Goal: Transaction & Acquisition: Purchase product/service

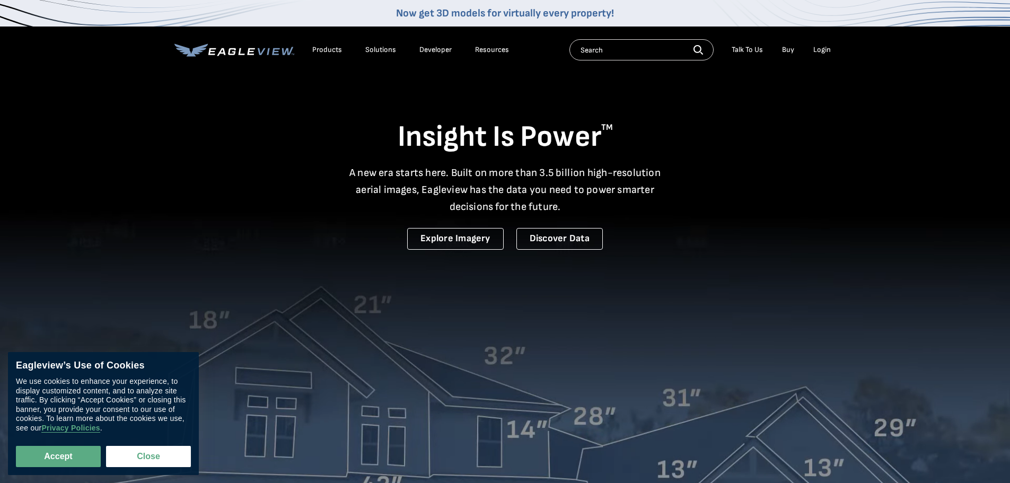
click at [814, 50] on div "Login" at bounding box center [823, 50] width 18 height 10
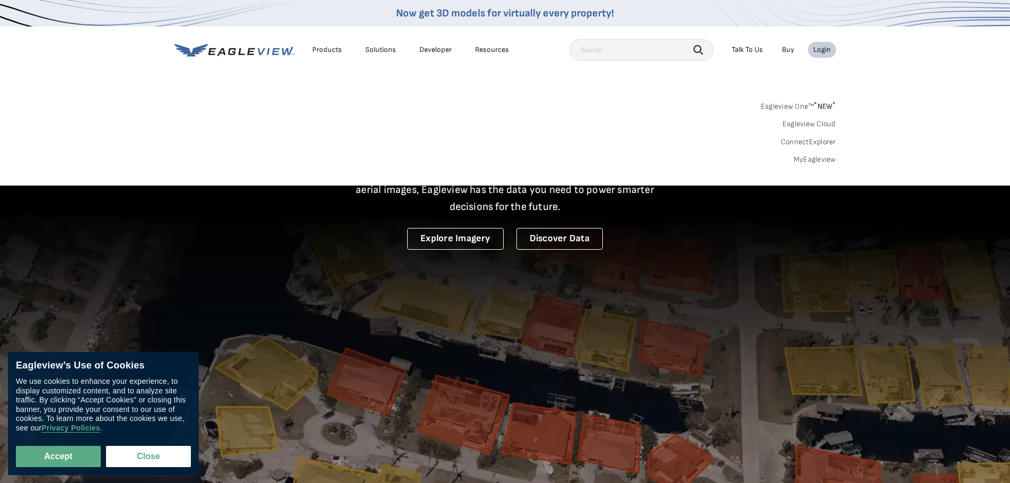
click at [823, 163] on link "MyEagleview" at bounding box center [815, 160] width 42 height 10
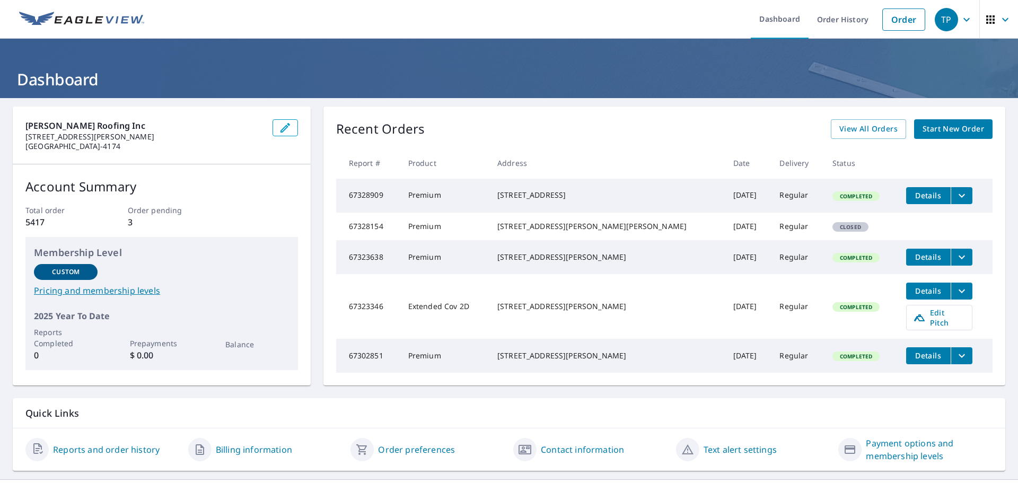
click at [923, 133] on span "Start New Order" at bounding box center [954, 129] width 62 height 13
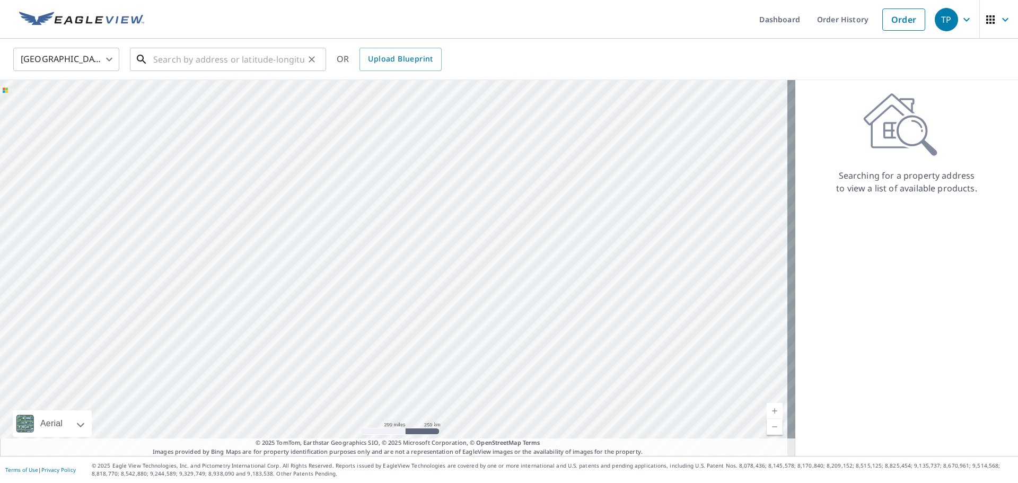
click at [267, 58] on input "text" at bounding box center [228, 60] width 151 height 30
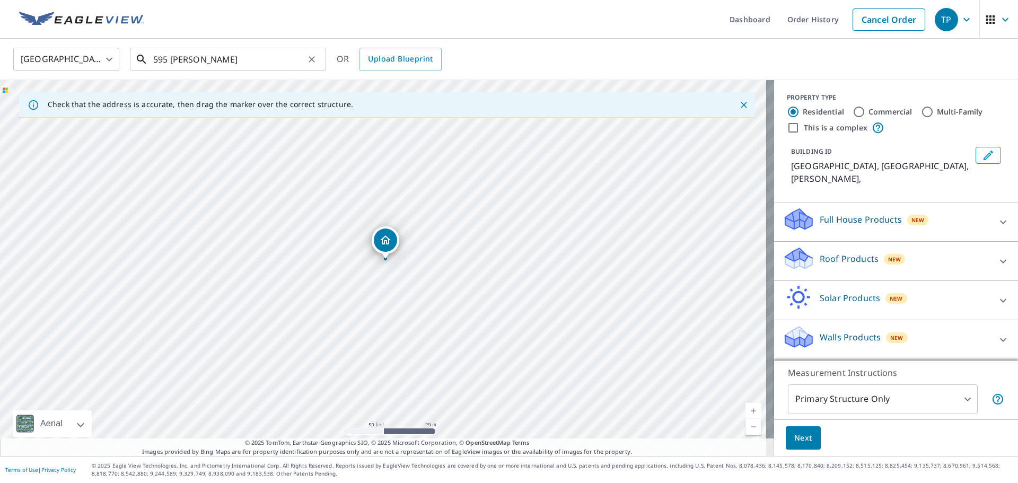
click at [225, 58] on input "595 bever" at bounding box center [228, 60] width 151 height 30
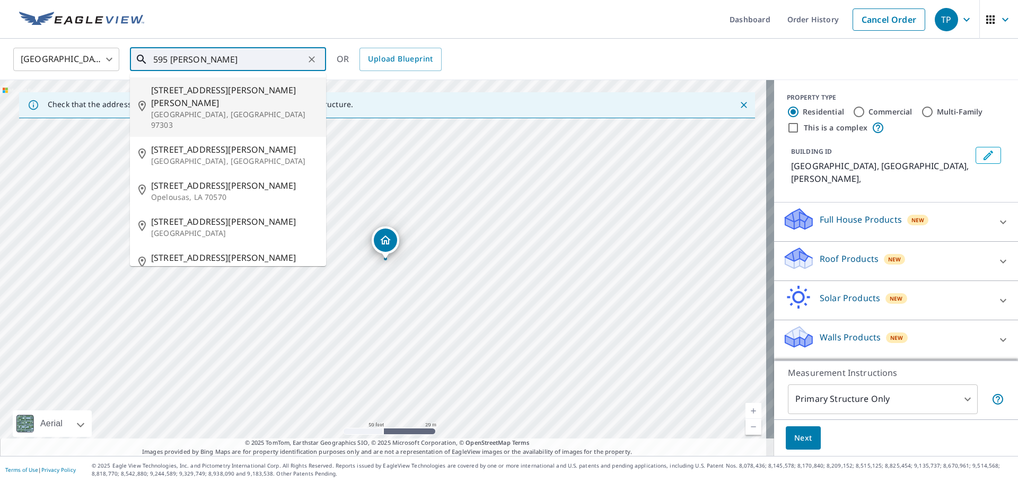
click at [207, 93] on span "595 Bever Dr NE" at bounding box center [234, 96] width 167 height 25
type input "595 Bever Dr NE Salem, OR 97303"
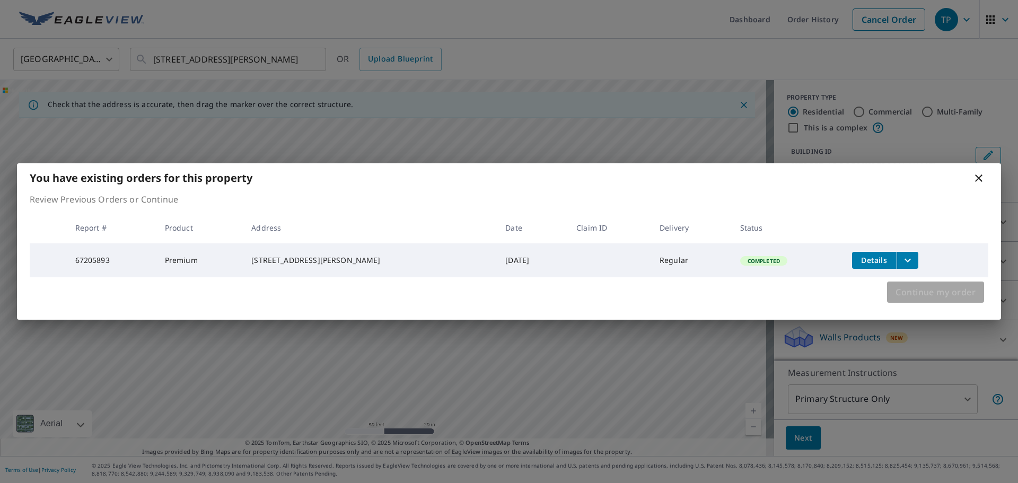
click at [914, 288] on span "Continue my order" at bounding box center [936, 292] width 80 height 15
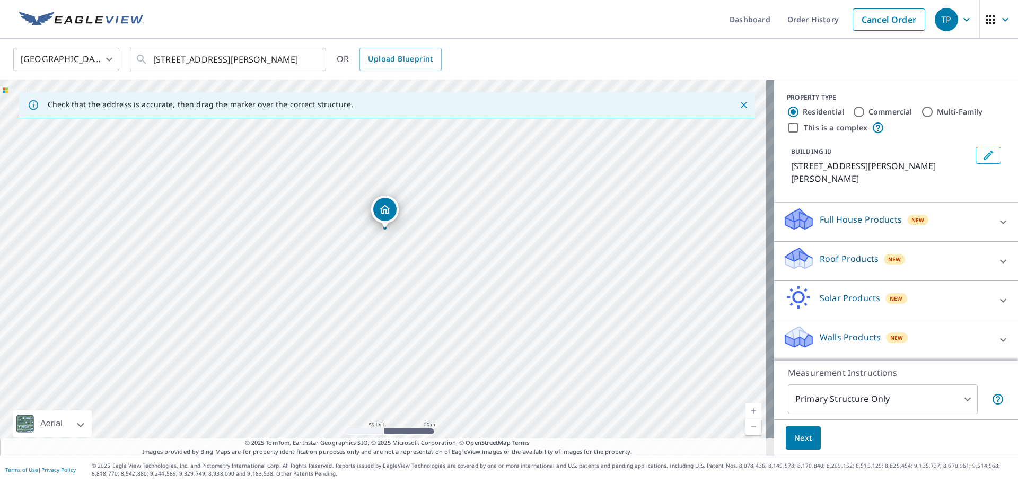
drag, startPoint x: 383, startPoint y: 249, endPoint x: 385, endPoint y: 211, distance: 38.2
click at [845, 252] on p "Roof Products" at bounding box center [849, 258] width 59 height 13
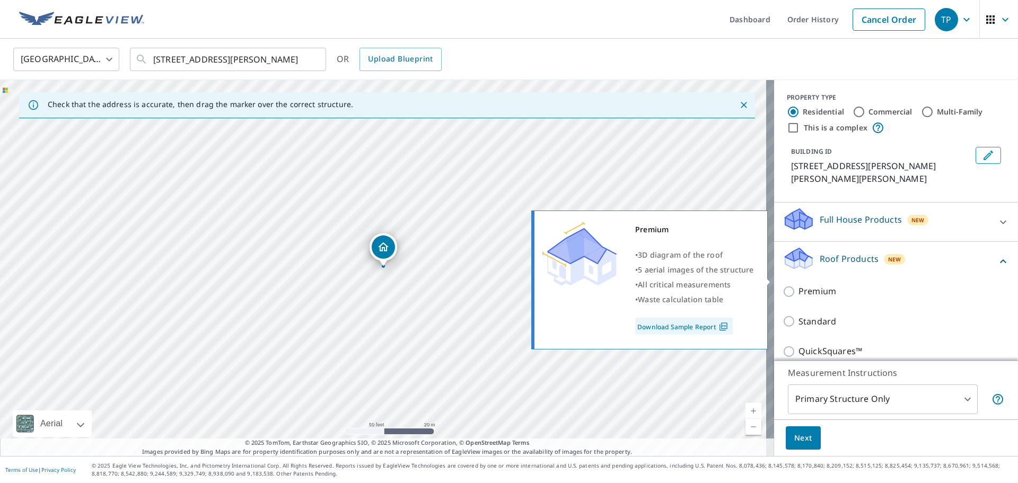
click at [807, 285] on p "Premium" at bounding box center [818, 291] width 38 height 13
click at [799, 285] on input "Premium" at bounding box center [791, 291] width 16 height 13
checkbox input "true"
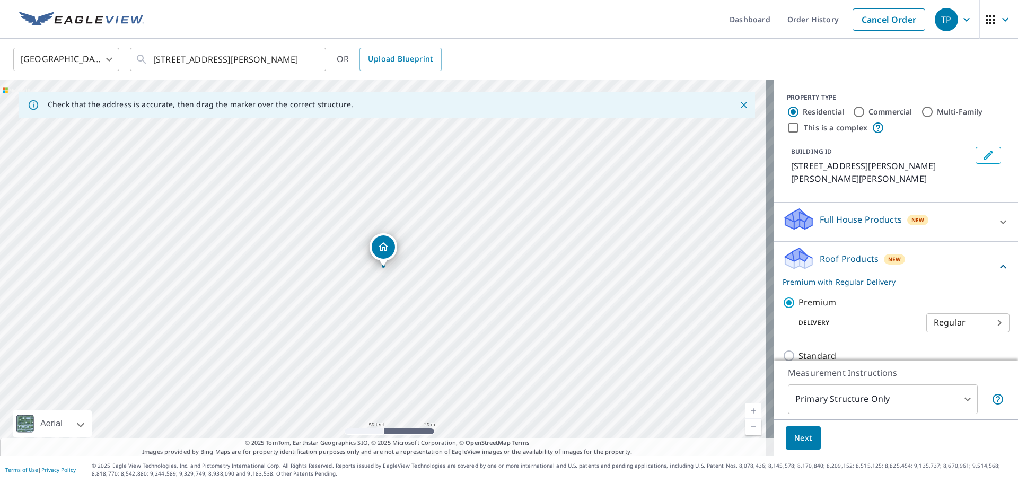
click at [800, 437] on span "Next" at bounding box center [803, 438] width 18 height 13
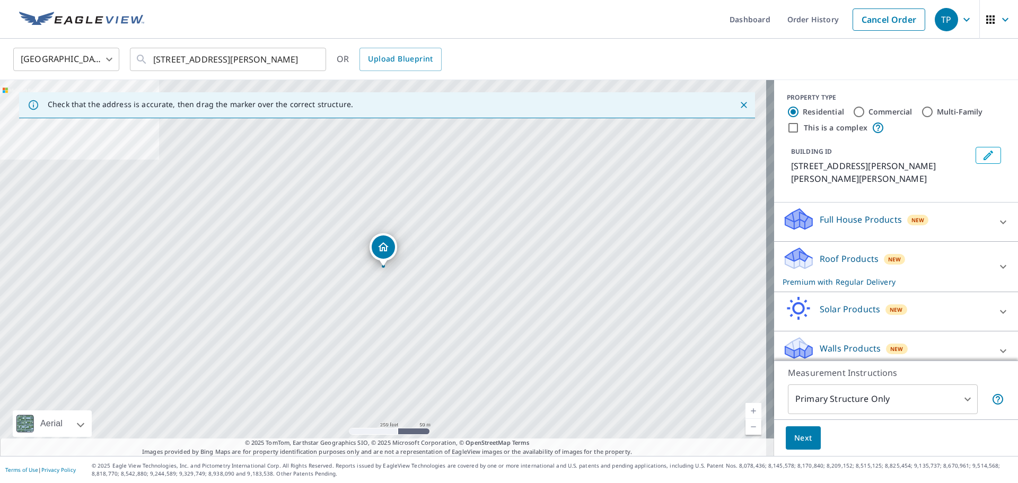
click at [502, 31] on ul "Dashboard Order History Cancel Order" at bounding box center [541, 19] width 780 height 39
